Goal: Transaction & Acquisition: Download file/media

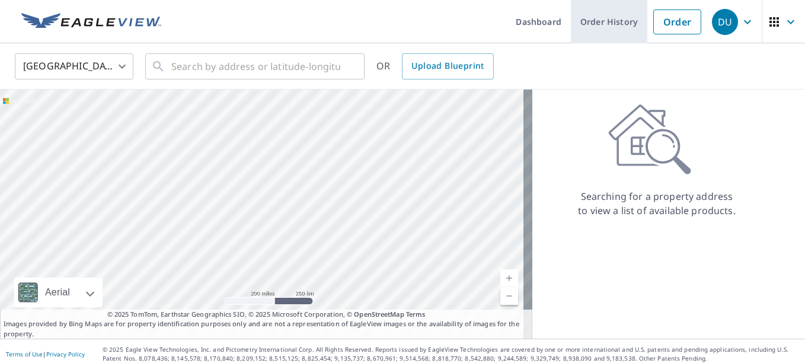
click at [589, 21] on link "Order History" at bounding box center [609, 21] width 76 height 43
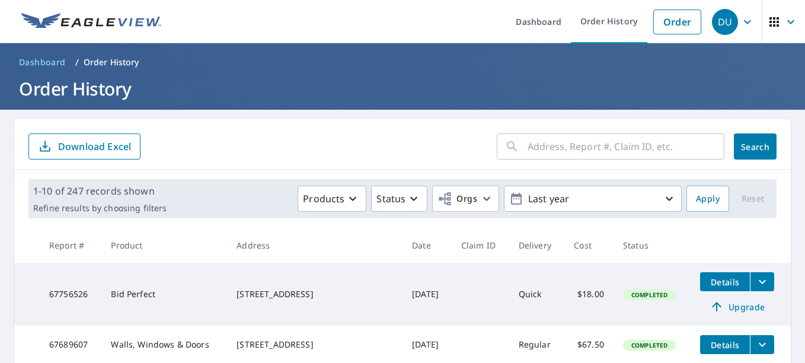
click at [543, 147] on input "text" at bounding box center [626, 146] width 197 height 33
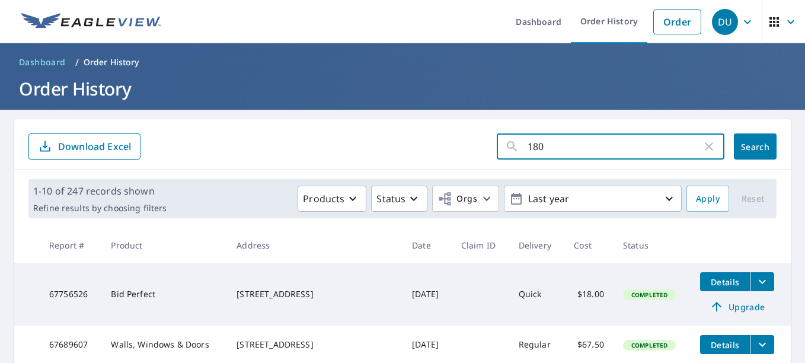
type input "1808"
click button "Search" at bounding box center [755, 146] width 43 height 26
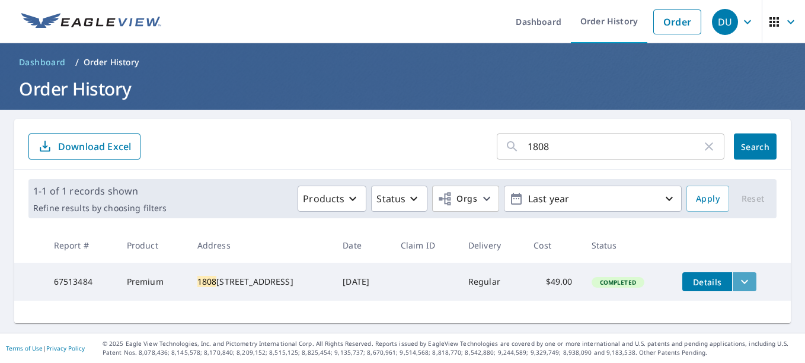
click at [742, 275] on icon "filesDropdownBtn-67513484" at bounding box center [744, 281] width 14 height 14
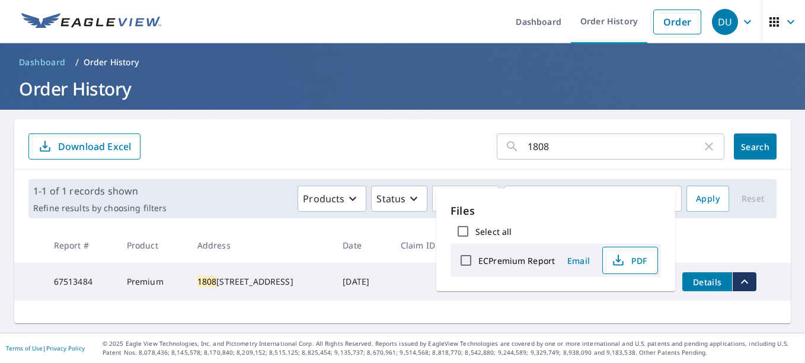
click at [629, 256] on span "PDF" at bounding box center [629, 260] width 38 height 14
